Goal: Task Accomplishment & Management: Manage account settings

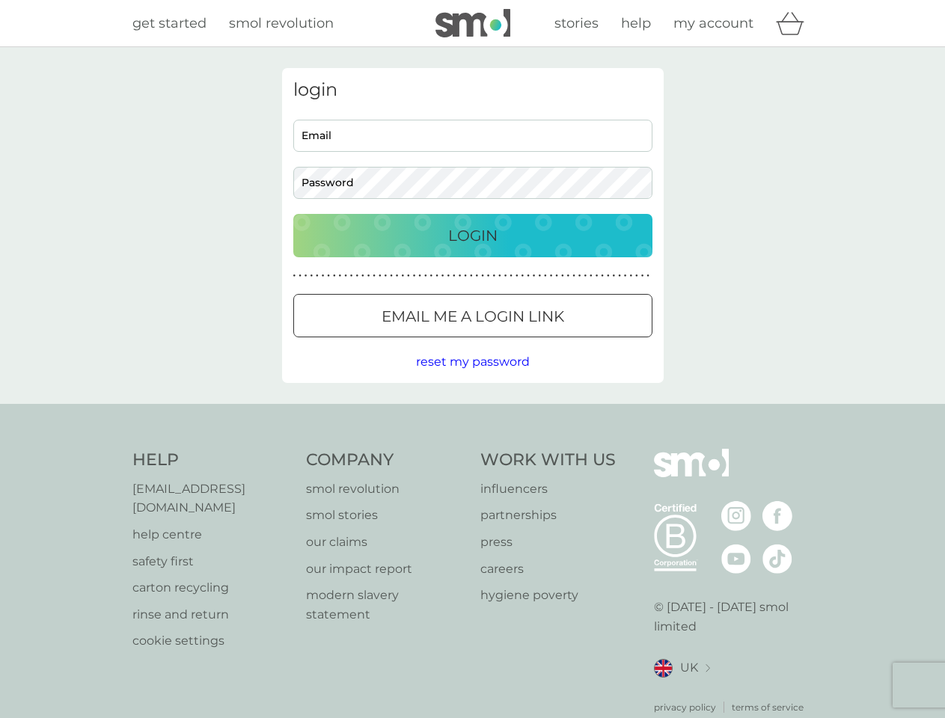
click at [794, 23] on icon "basket" at bounding box center [790, 23] width 28 height 23
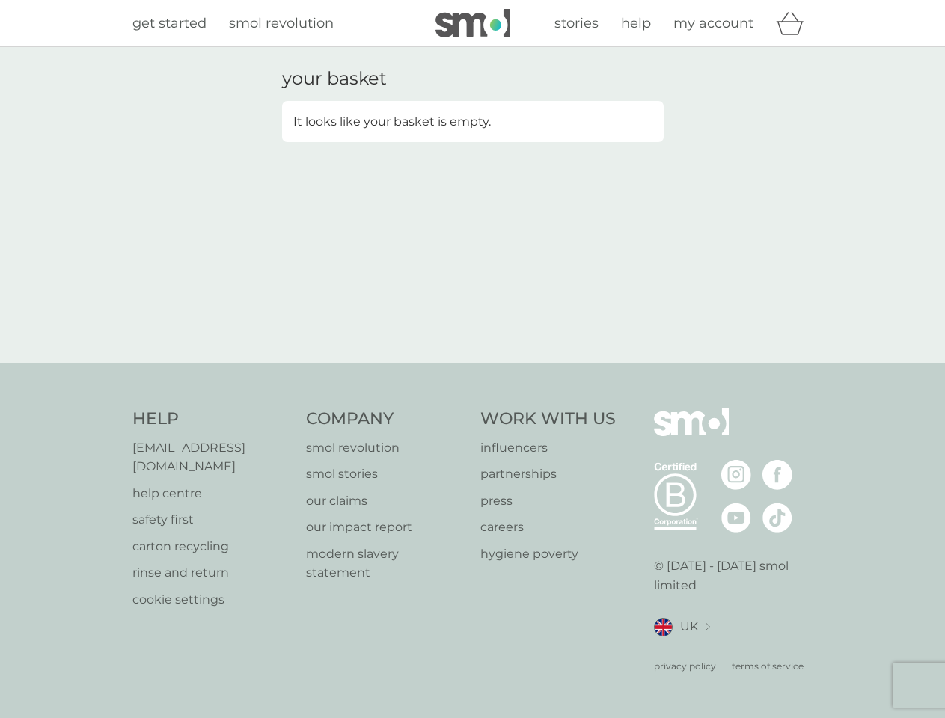
click at [472, 362] on div "your basket It looks like your basket is empty." at bounding box center [472, 205] width 945 height 316
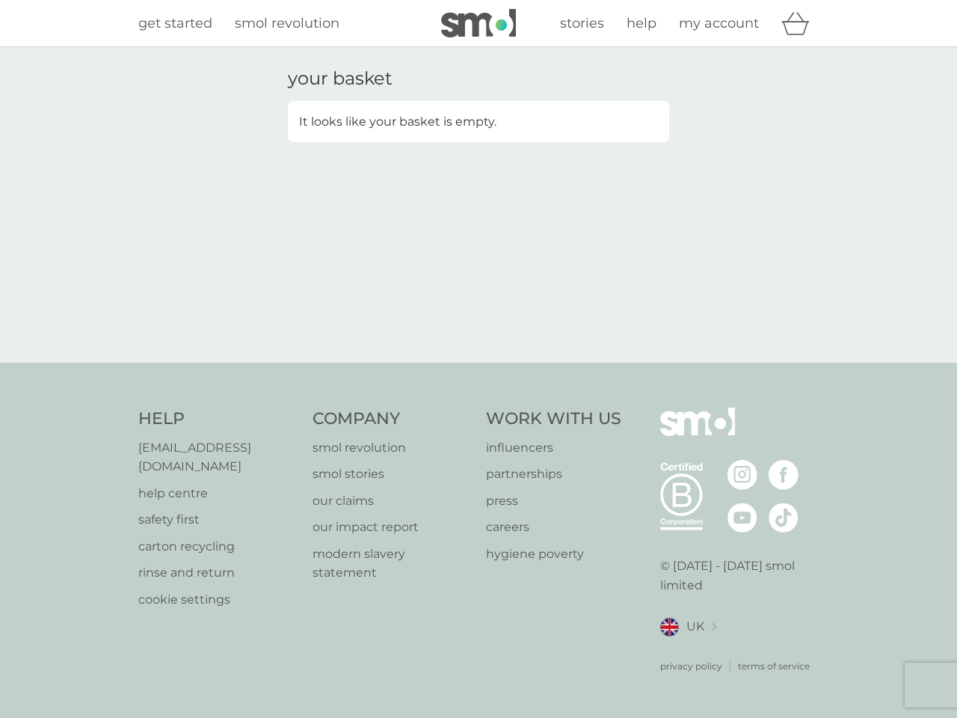
click at [681, 649] on div "privacy policy terms of service" at bounding box center [740, 655] width 159 height 37
